Goal: Transaction & Acquisition: Purchase product/service

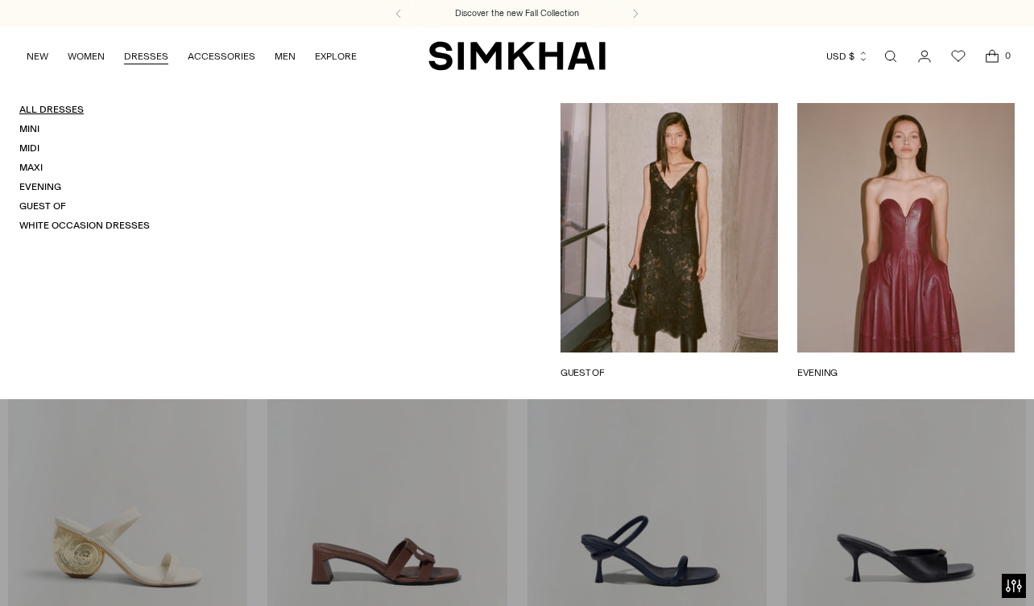
click at [30, 109] on link "All Dresses" at bounding box center [51, 109] width 64 height 11
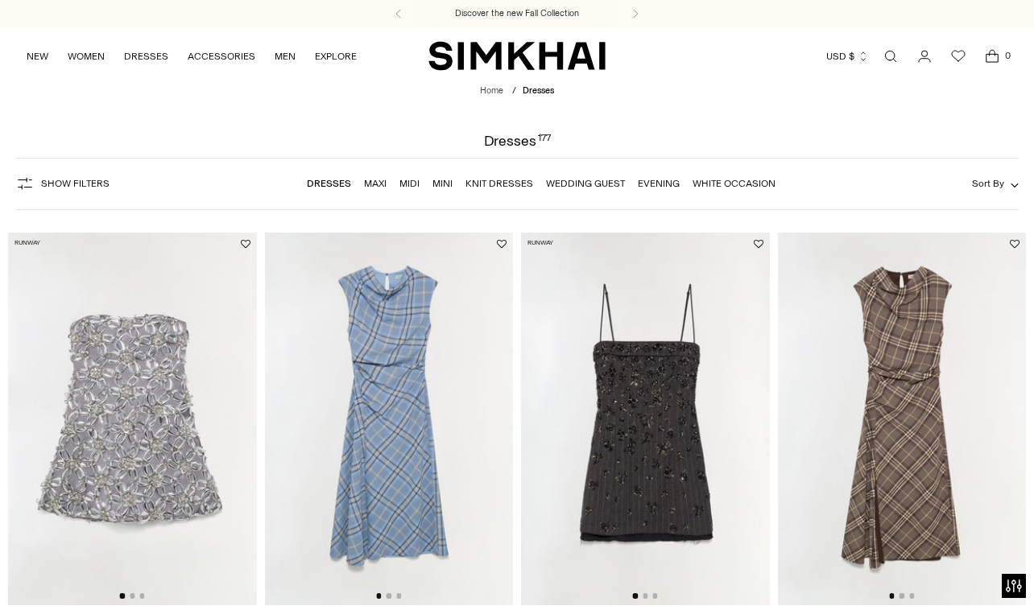
click at [1002, 183] on span "Sort By" at bounding box center [988, 183] width 32 height 11
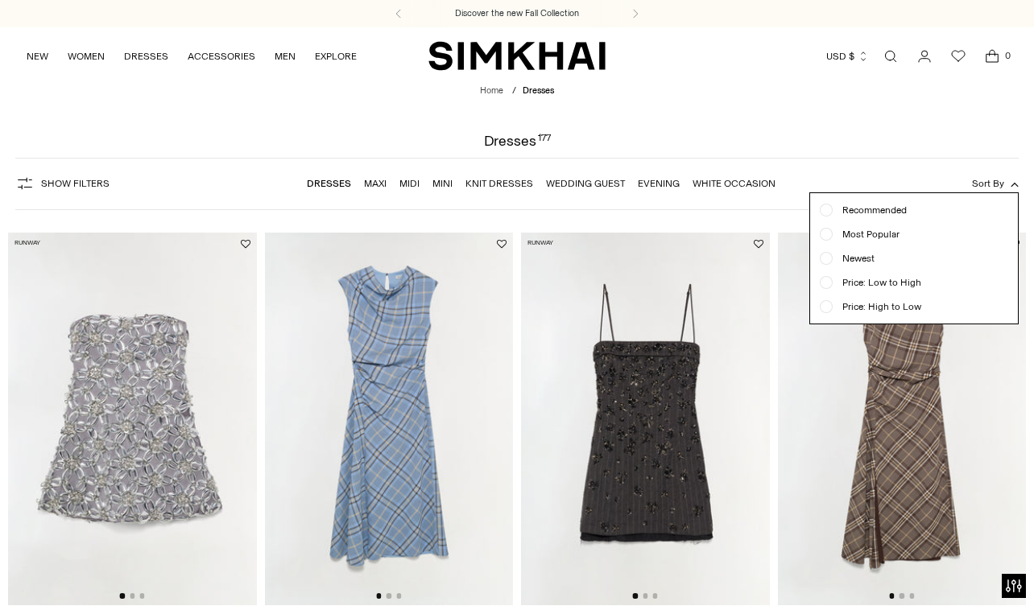
click at [47, 188] on span "Show Filters" at bounding box center [75, 183] width 68 height 11
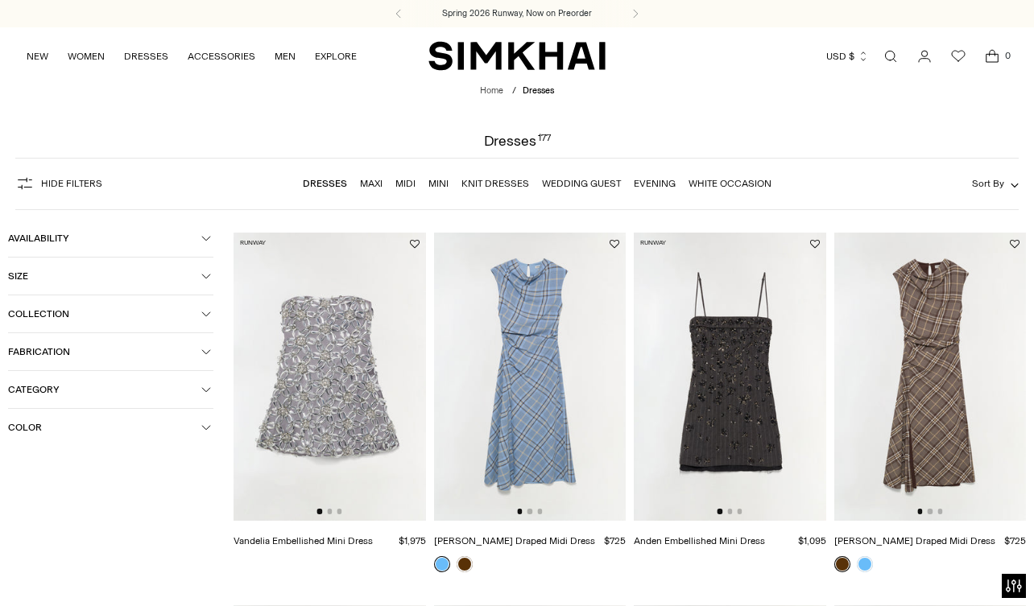
click at [89, 436] on button "Color" at bounding box center [110, 427] width 205 height 37
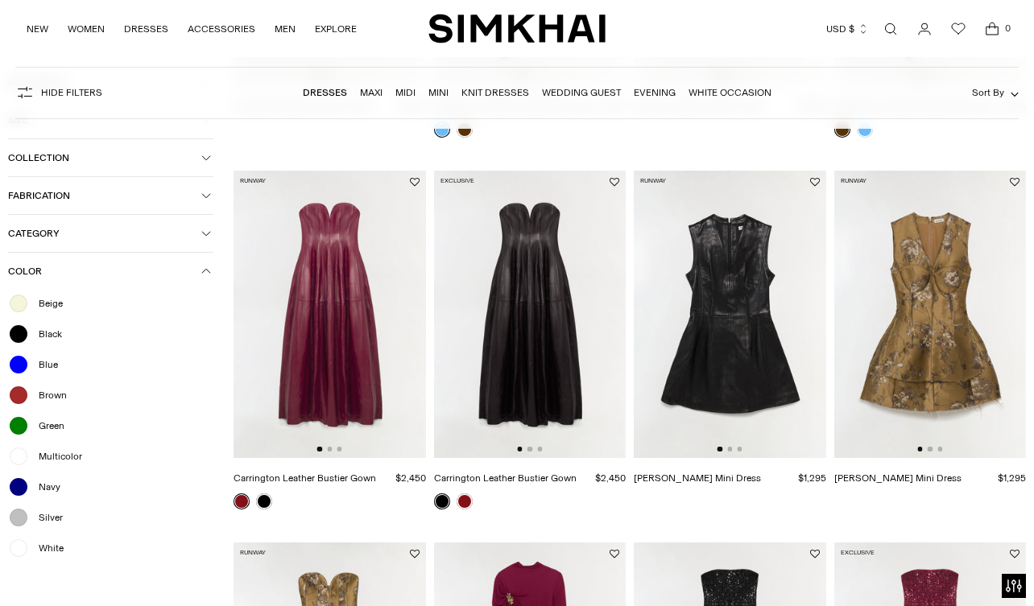
scroll to position [444, 0]
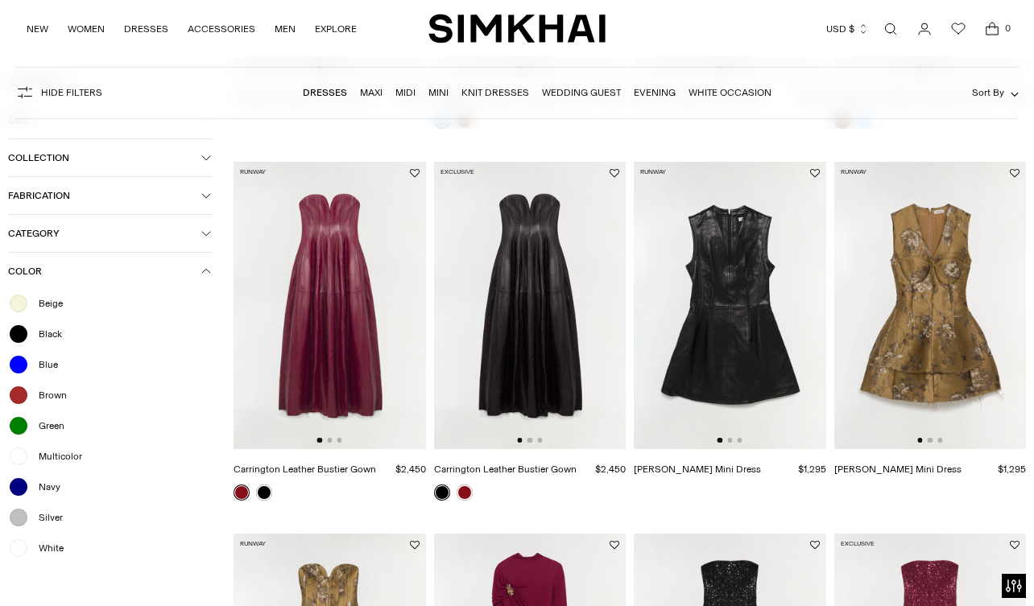
click at [18, 520] on div at bounding box center [18, 517] width 21 height 21
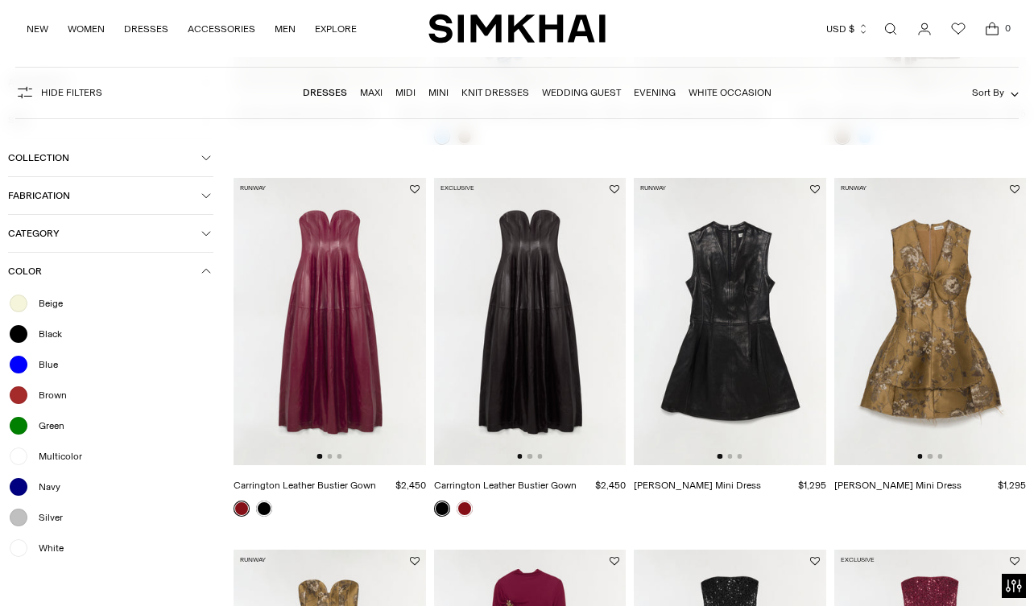
scroll to position [460, 0]
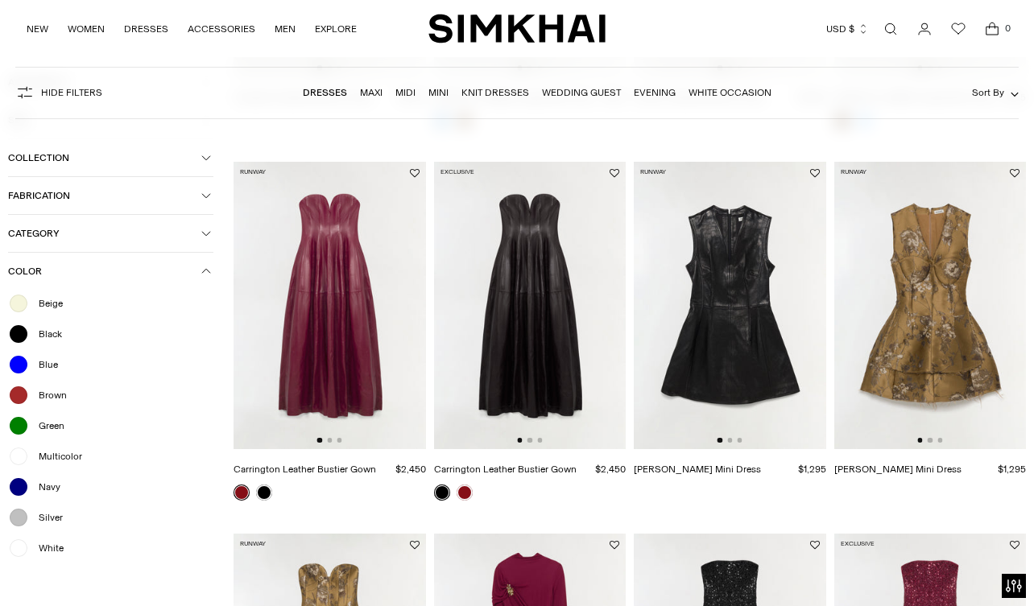
click at [24, 557] on div at bounding box center [18, 548] width 21 height 21
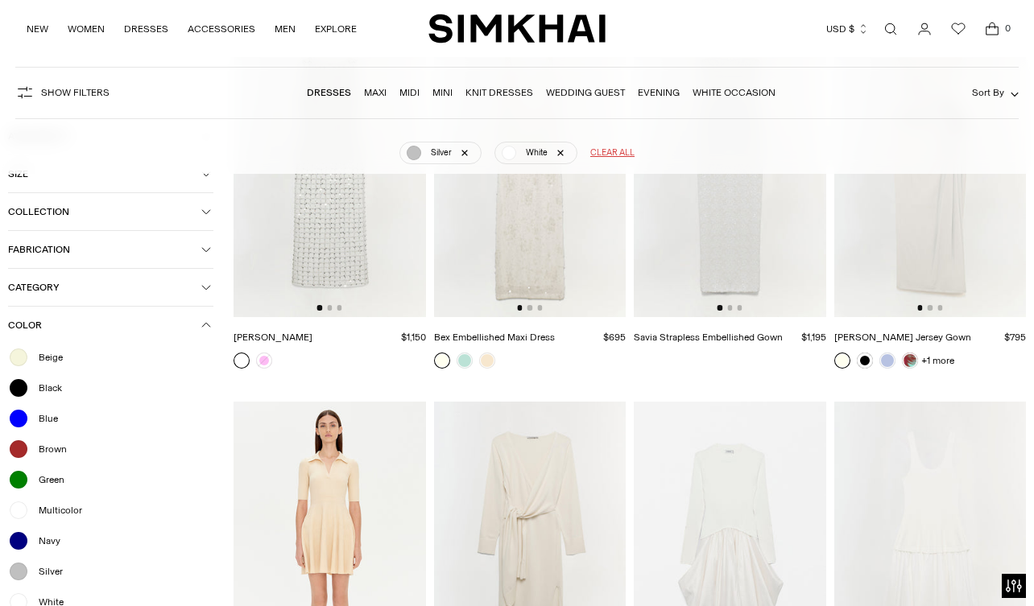
scroll to position [1250, 0]
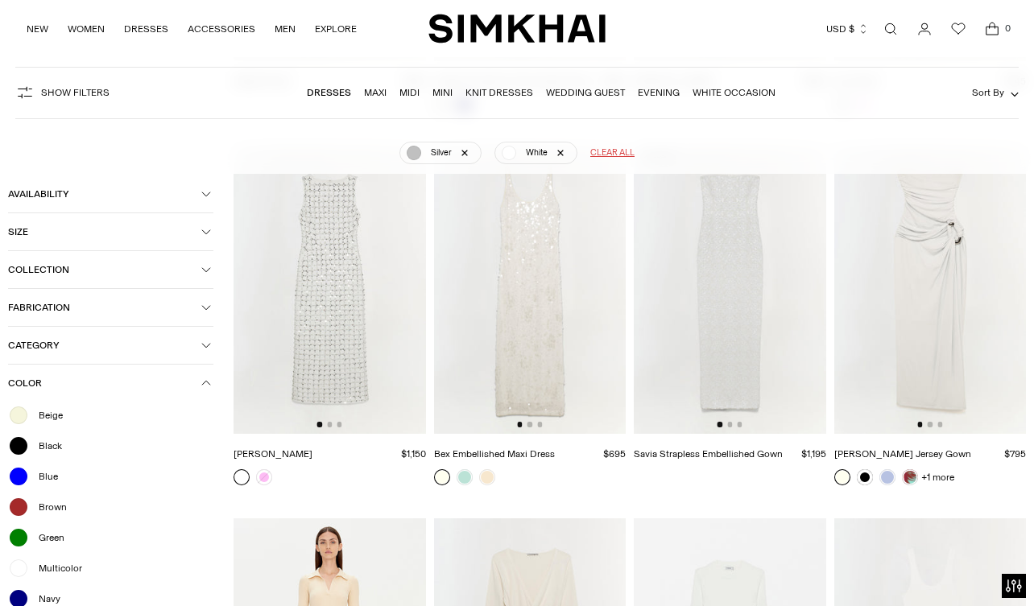
click at [562, 339] on img at bounding box center [530, 290] width 192 height 288
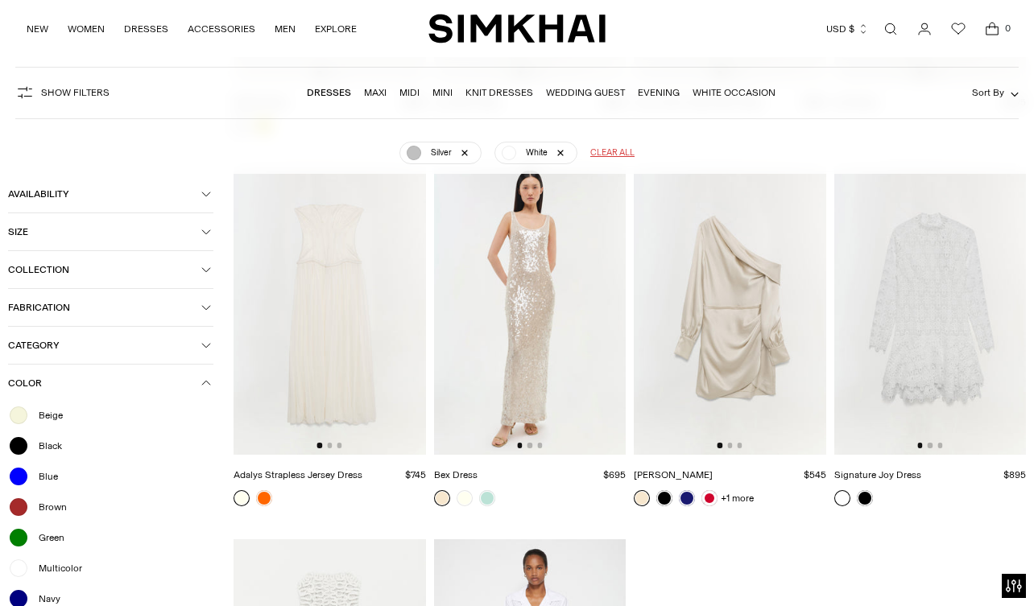
scroll to position [2733, 0]
click at [316, 396] on img at bounding box center [330, 311] width 192 height 288
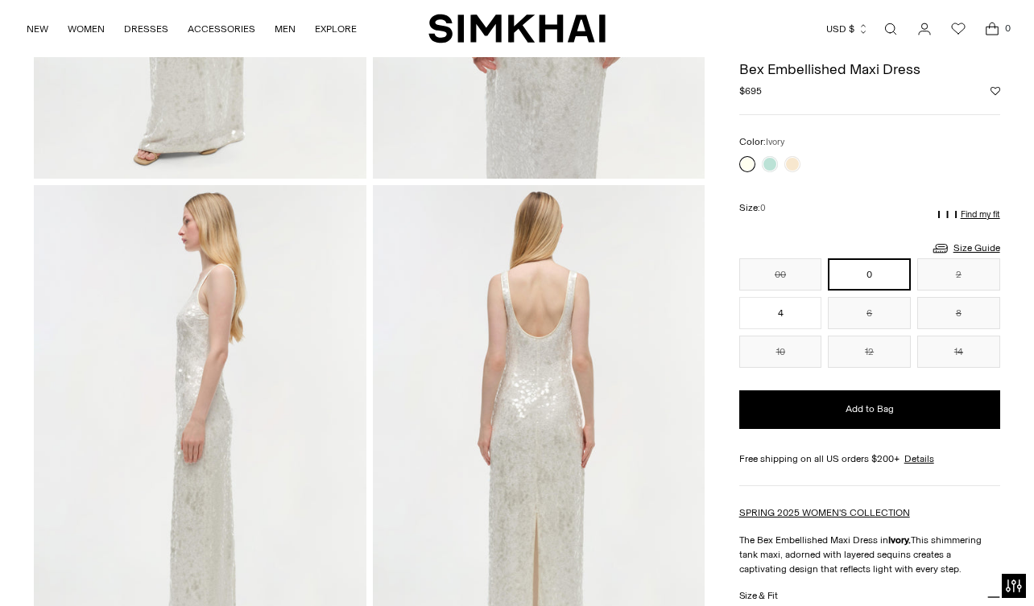
scroll to position [348, 0]
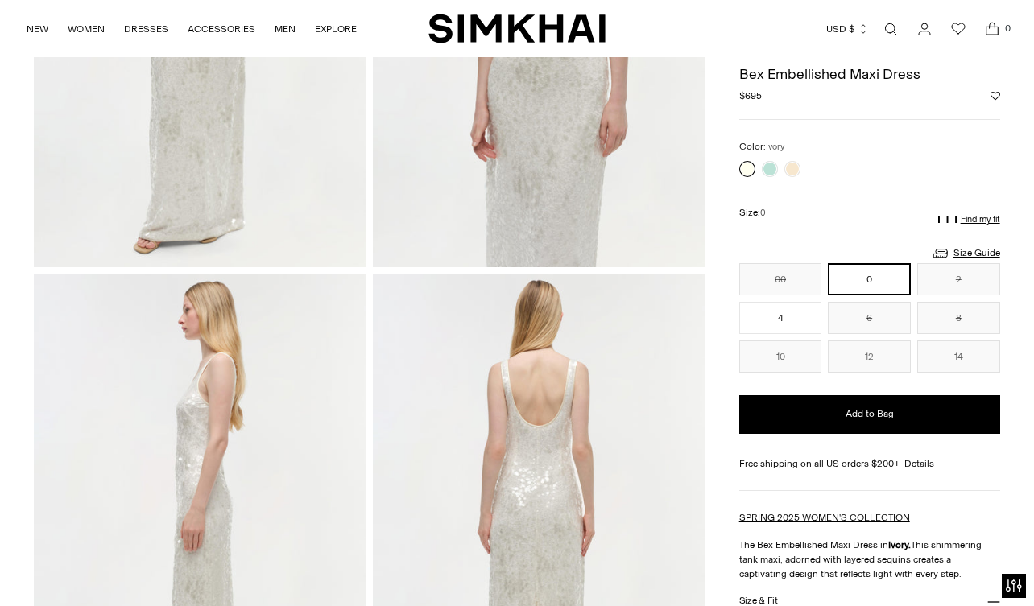
click at [172, 176] on img at bounding box center [200, 18] width 332 height 498
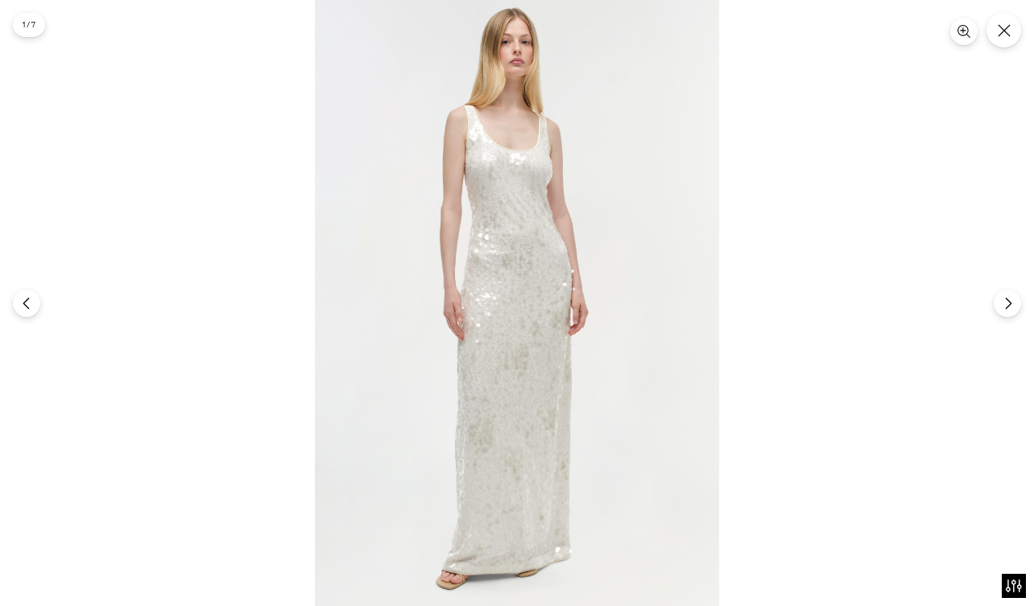
click at [527, 182] on img at bounding box center [517, 303] width 404 height 606
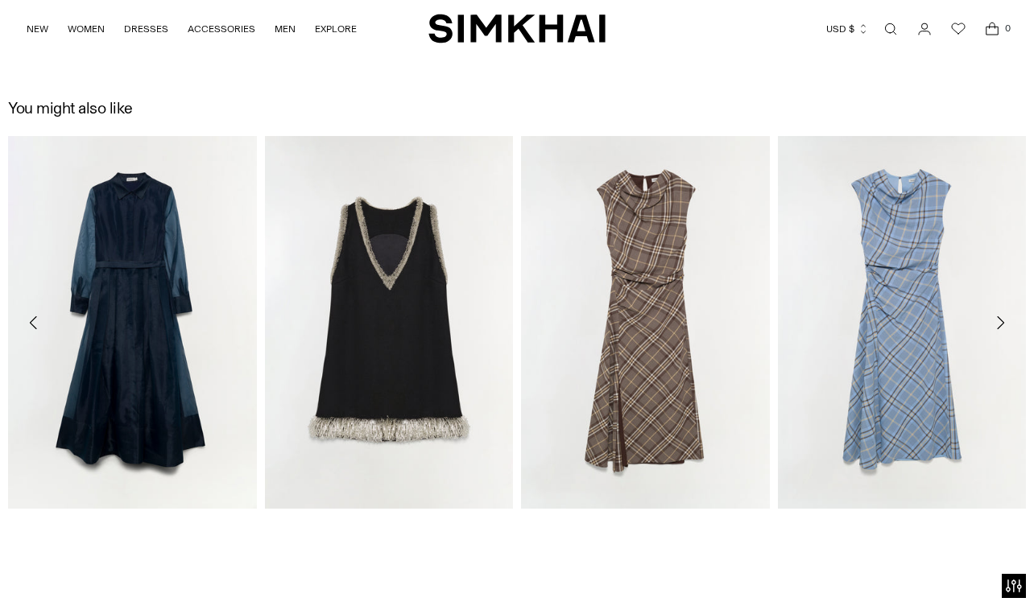
scroll to position [2141, 0]
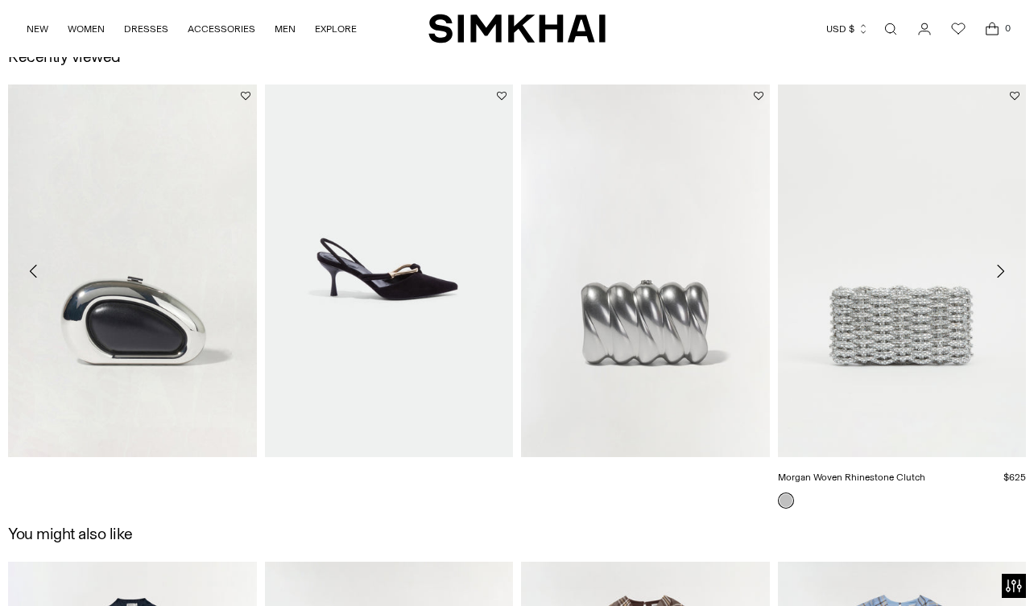
click at [801, 472] on link "Morgan Woven Rhinestone Clutch" at bounding box center [851, 477] width 147 height 11
